Goal: Task Accomplishment & Management: Use online tool/utility

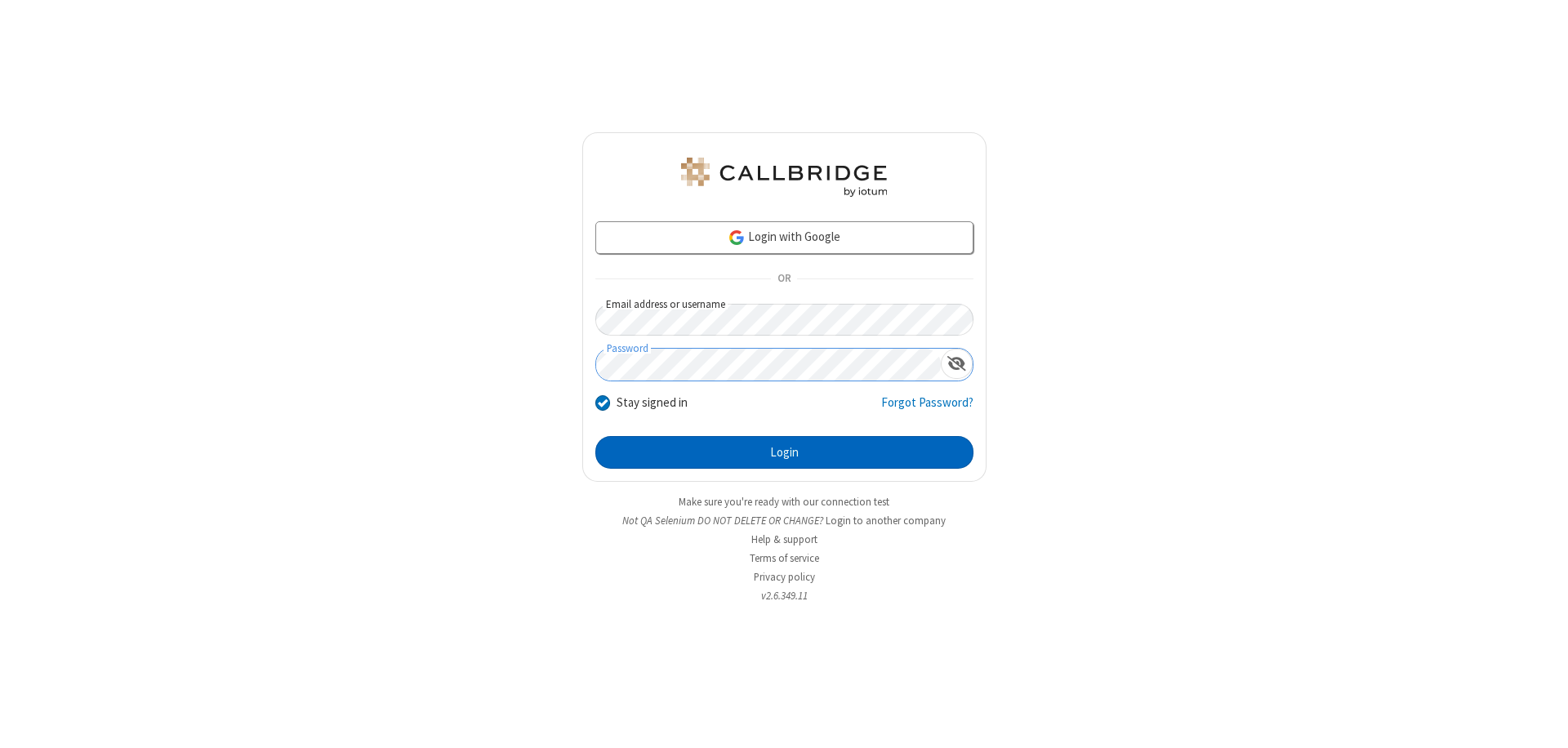
click at [784, 453] on button "Login" at bounding box center [784, 452] width 378 height 33
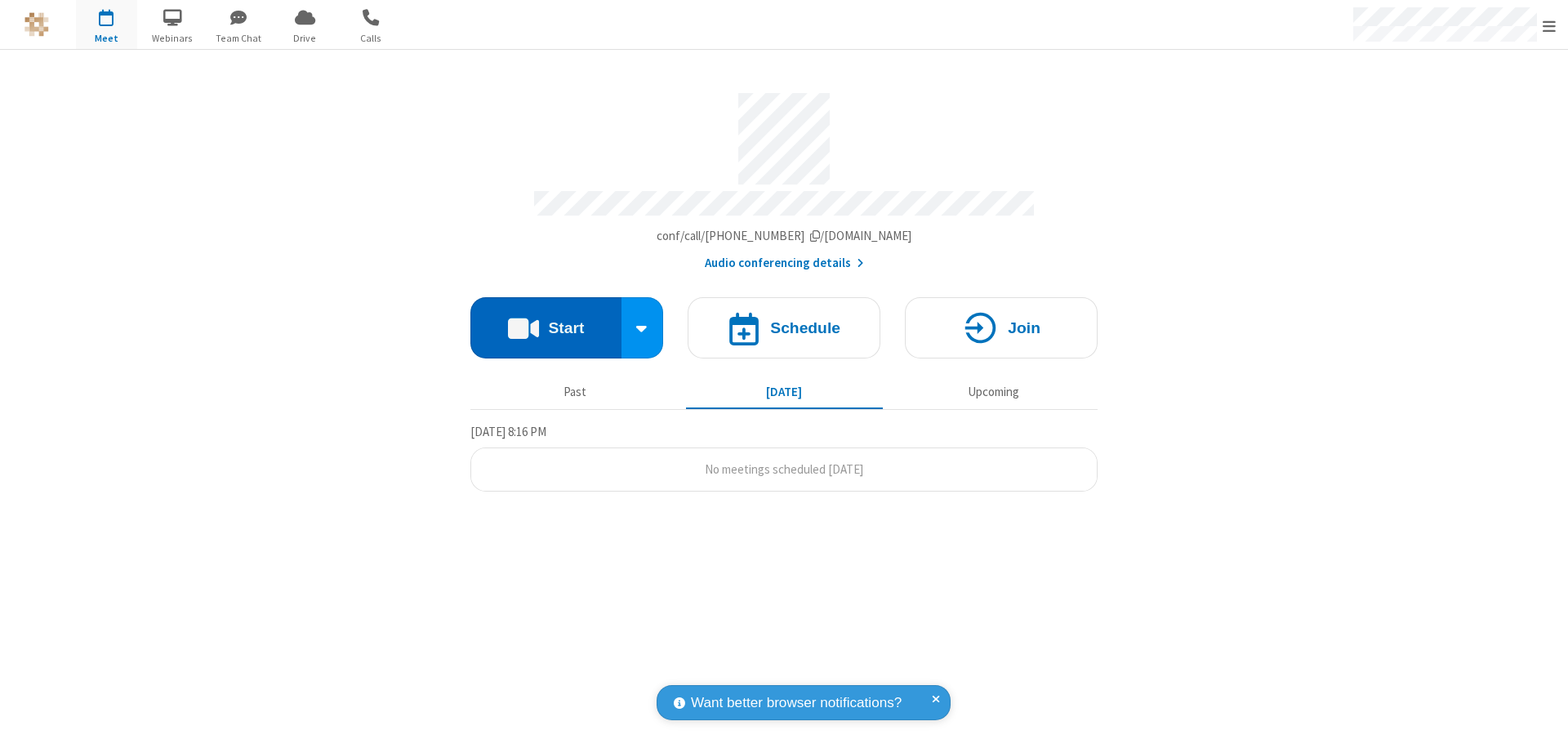
click at [546, 320] on button "Start" at bounding box center [546, 327] width 151 height 61
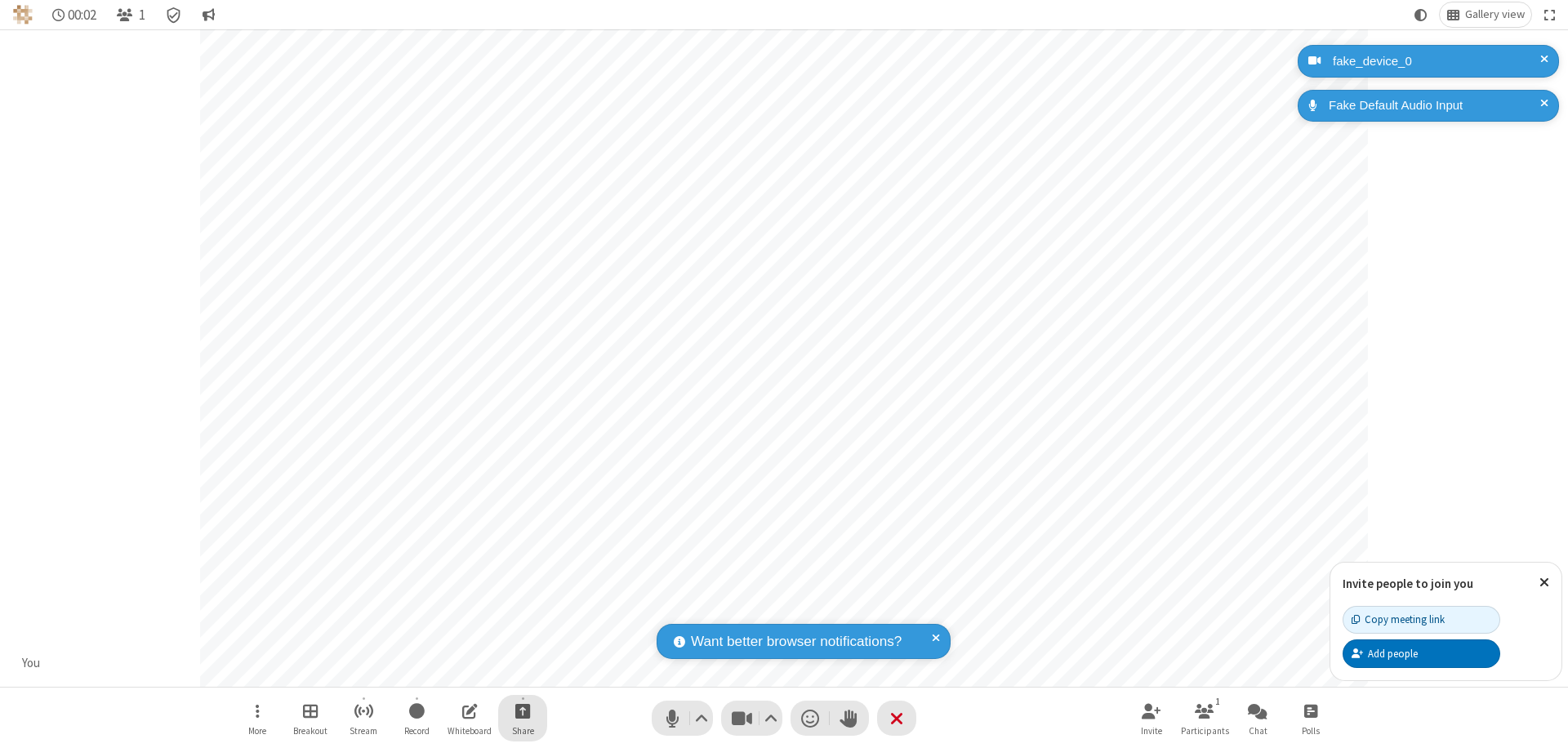
click at [523, 711] on span "Start sharing" at bounding box center [523, 710] width 15 height 20
click at [522, 610] on span "Share additional camera" at bounding box center [532, 615] width 121 height 14
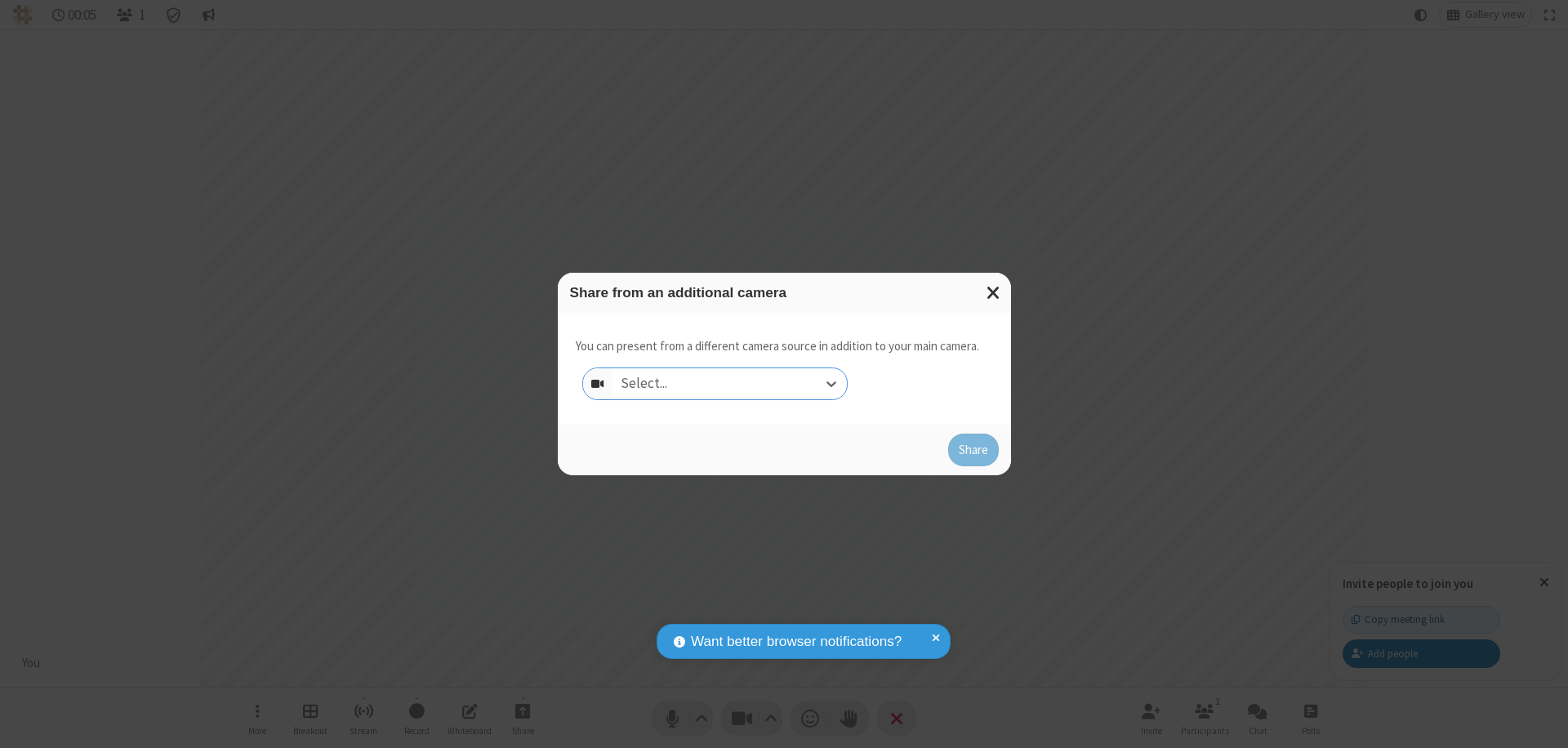
click at [729, 383] on div "Select..." at bounding box center [729, 383] width 234 height 31
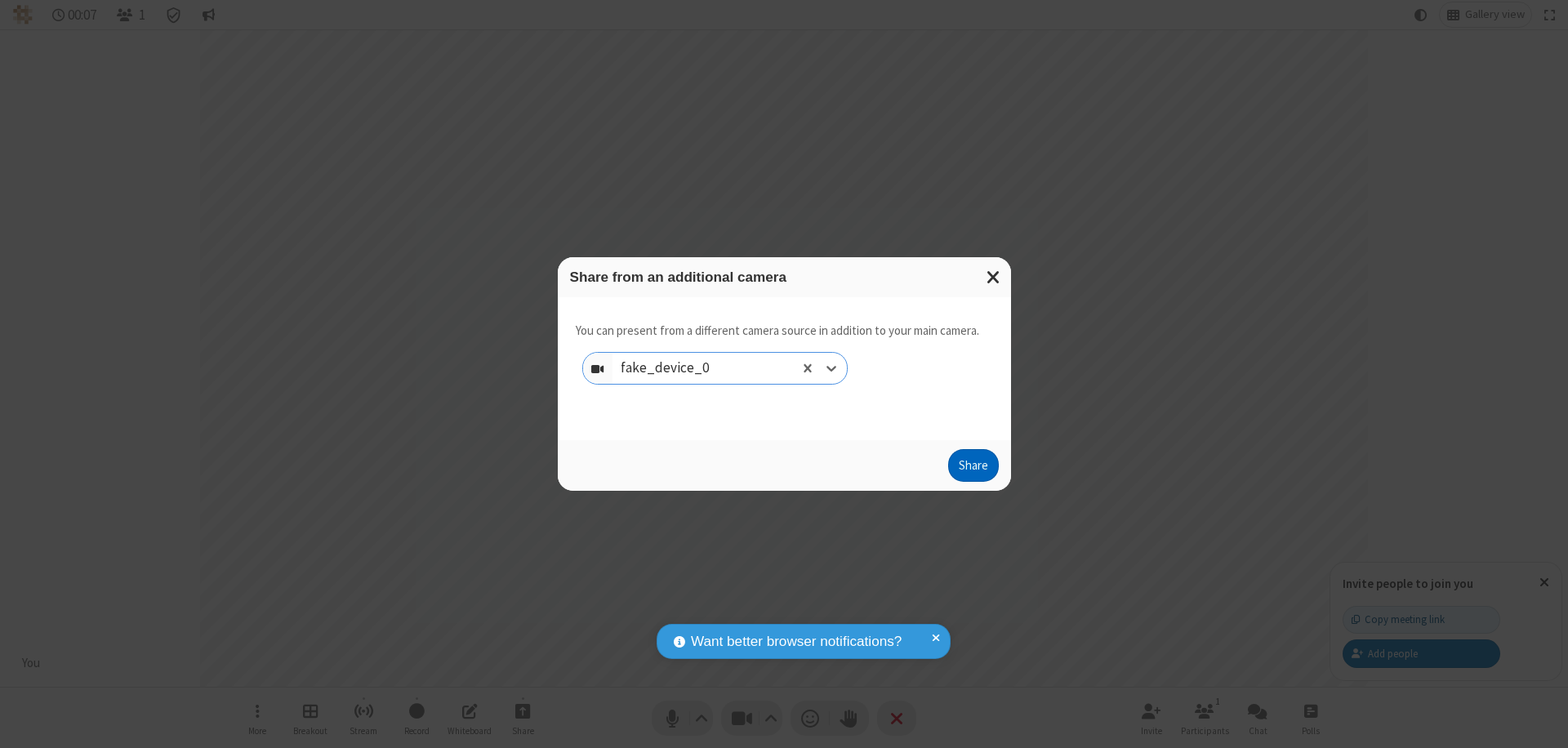
click at [973, 468] on button "Share" at bounding box center [973, 465] width 51 height 33
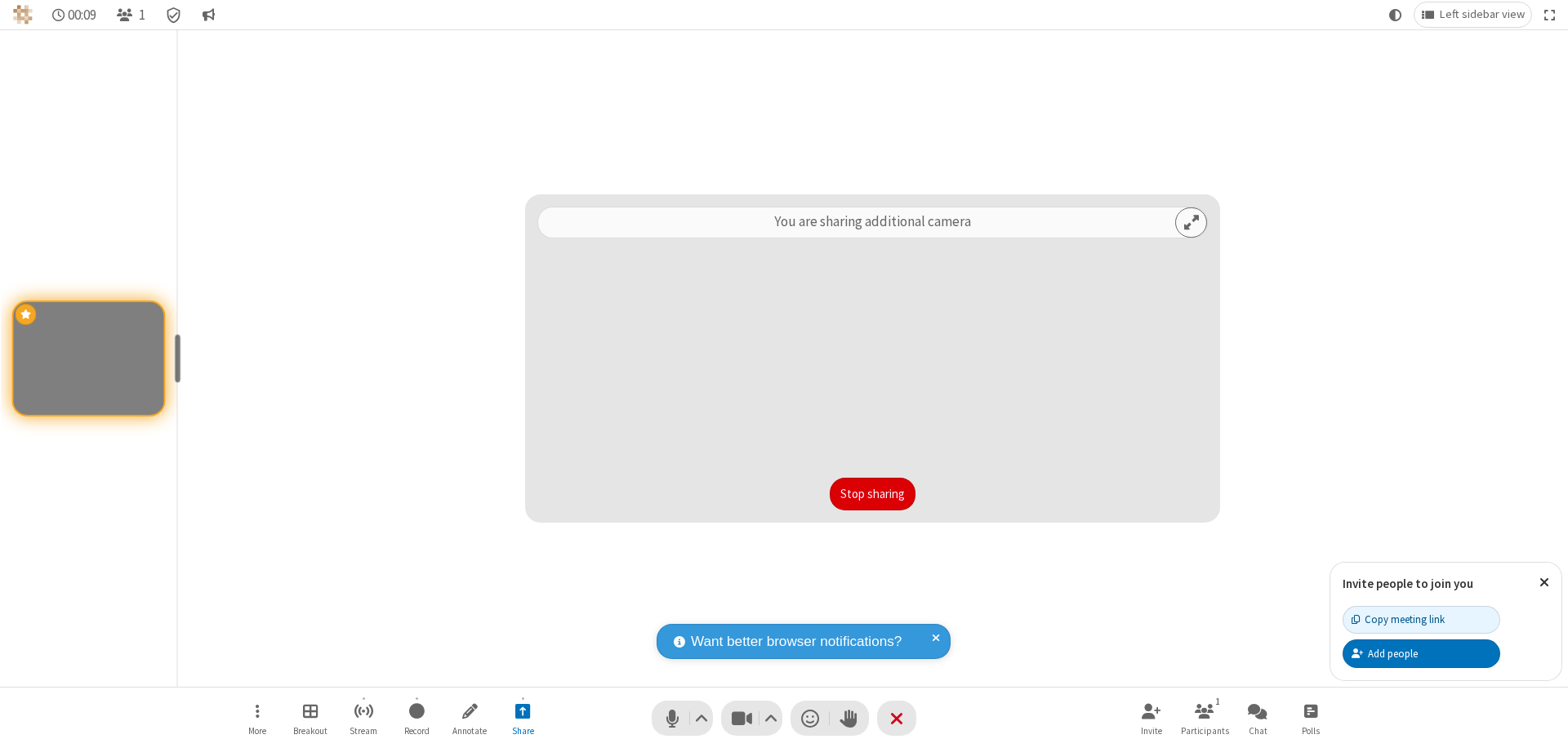
click at [872, 494] on button "Stop sharing" at bounding box center [872, 493] width 86 height 33
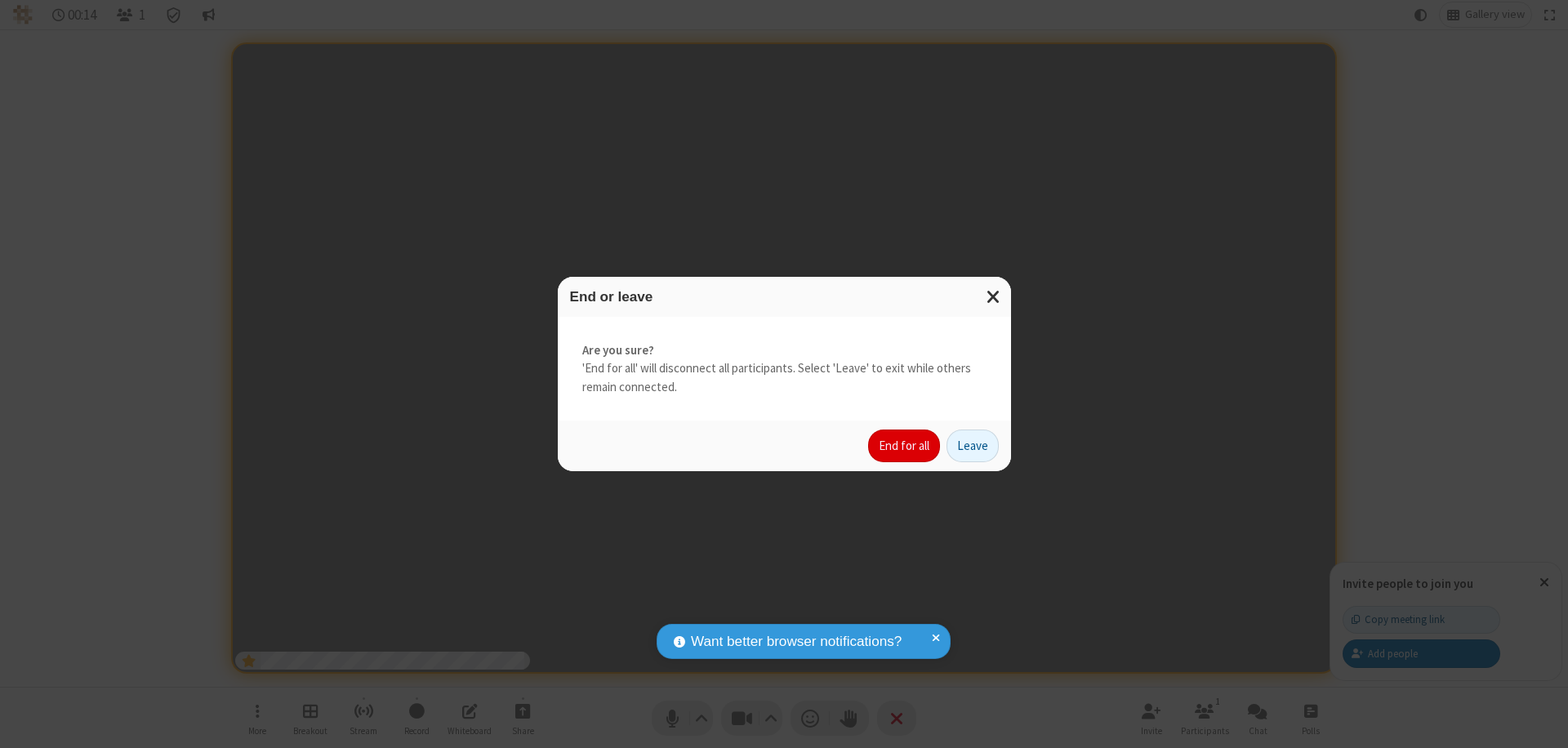
click at [905, 445] on button "End for all" at bounding box center [903, 445] width 72 height 33
